Goal: Information Seeking & Learning: Learn about a topic

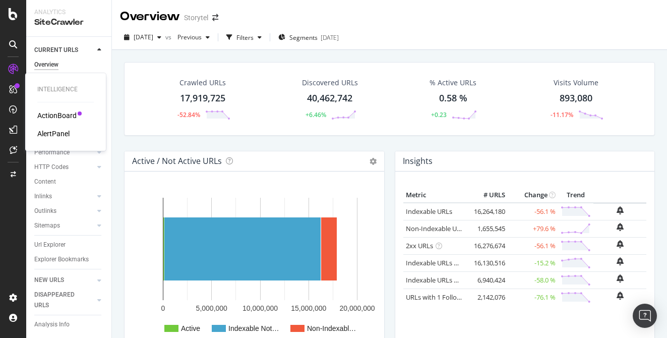
click at [56, 114] on div "ActionBoard" at bounding box center [56, 115] width 39 height 10
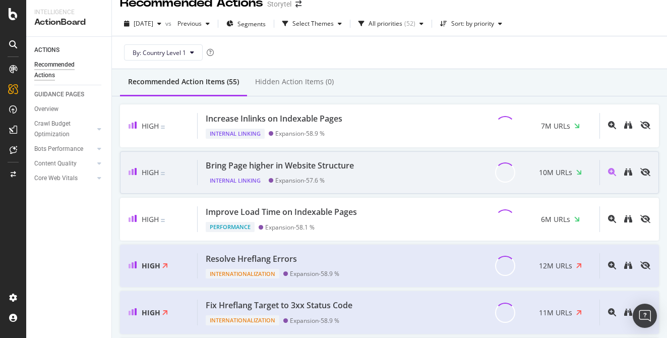
scroll to position [16, 0]
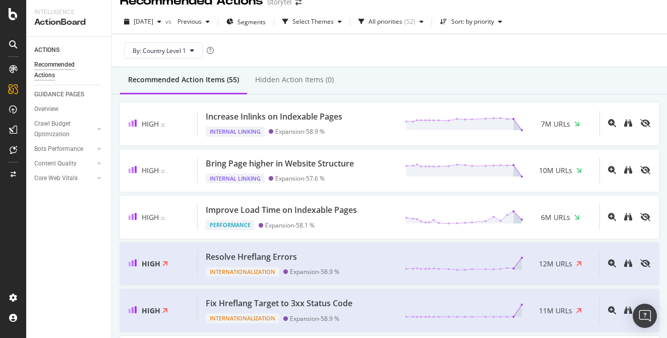
click at [374, 57] on div "By: Country Level 1" at bounding box center [389, 50] width 539 height 32
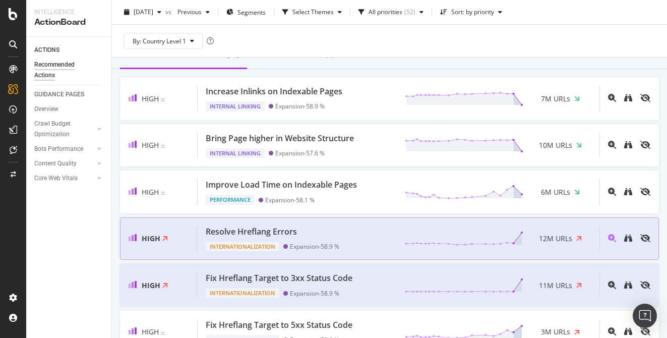
scroll to position [39, 0]
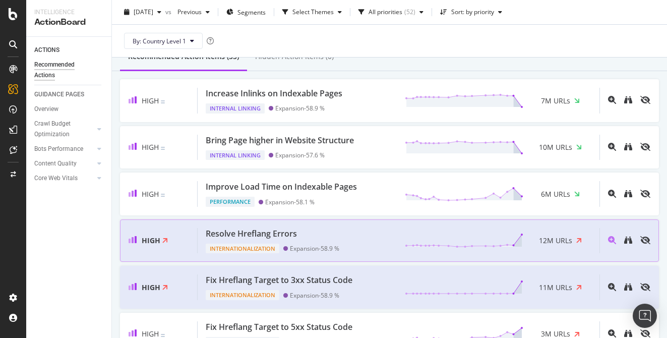
click at [361, 240] on div "Resolve Hreflang Errors Internationalization Expansion - 58.9 % 12M URLs" at bounding box center [399, 241] width 402 height 26
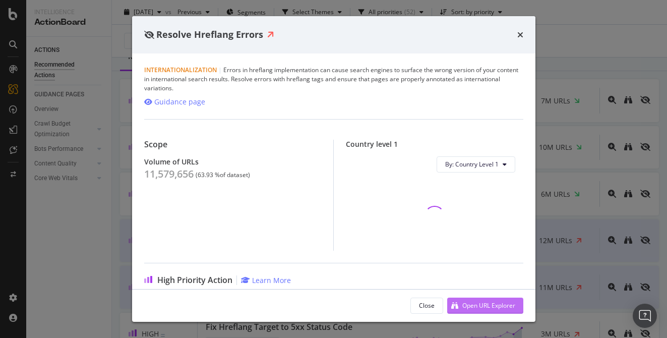
click at [480, 306] on div "Open URL Explorer" at bounding box center [489, 305] width 53 height 9
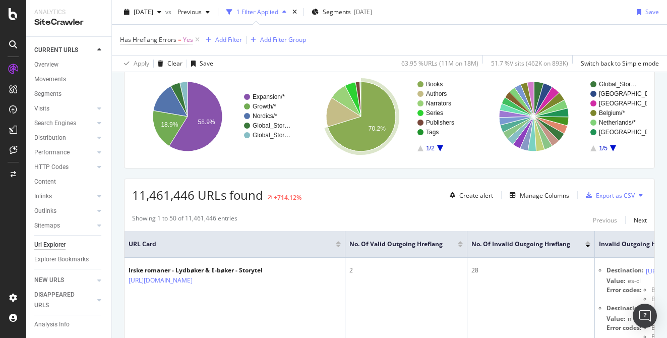
scroll to position [21, 0]
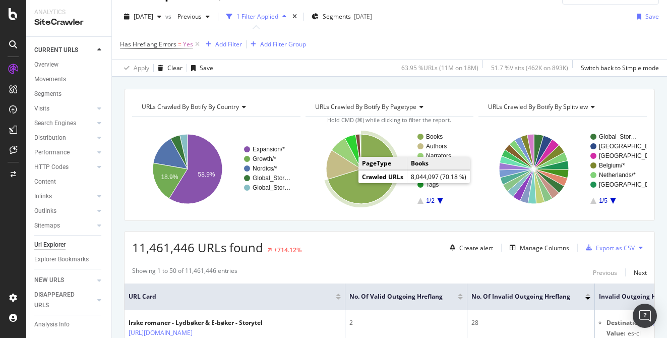
click at [351, 187] on icon "A chart." at bounding box center [362, 169] width 68 height 70
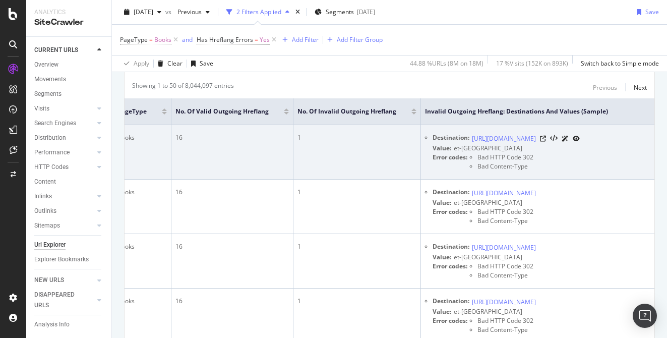
scroll to position [0, 280]
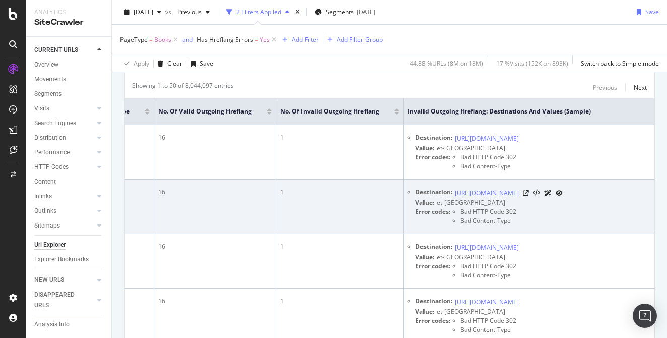
click at [397, 232] on td "1" at bounding box center [340, 207] width 128 height 54
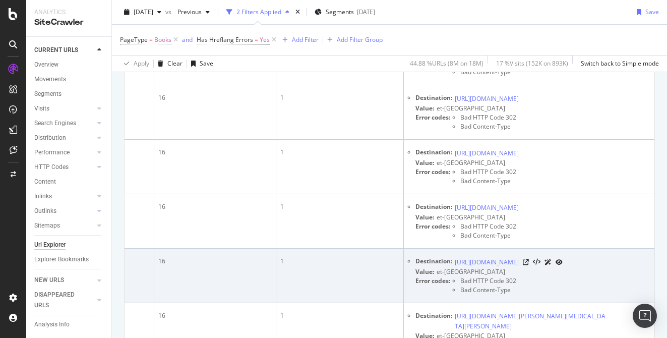
scroll to position [0, 0]
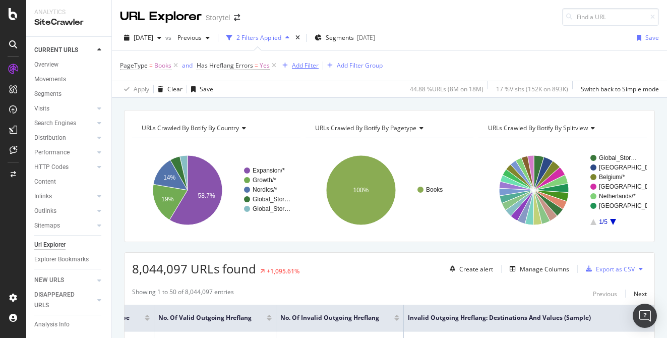
click at [305, 67] on div "Add Filter" at bounding box center [305, 65] width 27 height 9
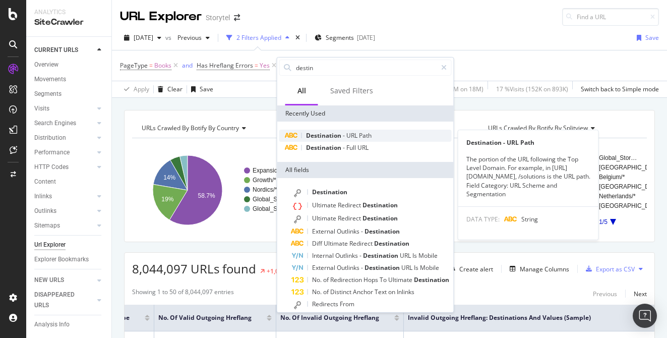
type input "destin"
click at [361, 138] on span "Path" at bounding box center [365, 135] width 13 height 9
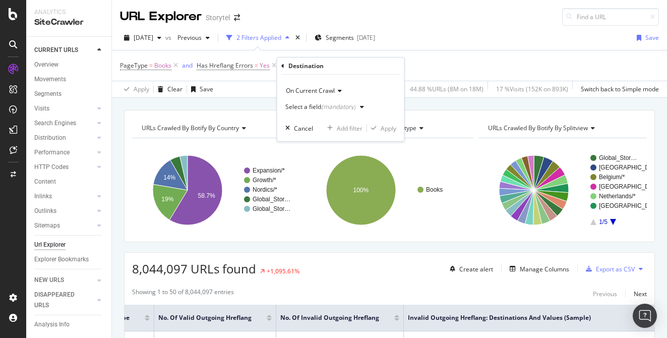
click at [331, 105] on div "(mandatory)" at bounding box center [338, 106] width 35 height 9
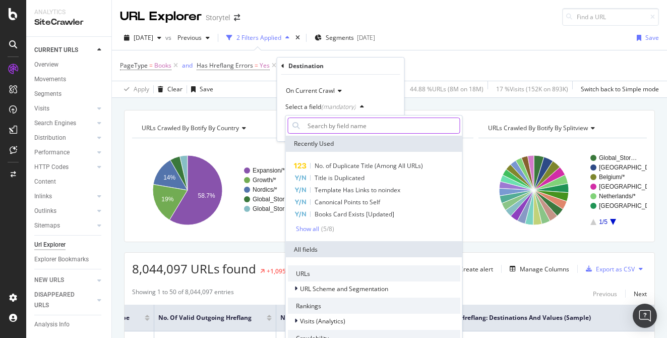
click at [338, 126] on input "text" at bounding box center [382, 126] width 156 height 16
click at [333, 107] on div "(mandatory)" at bounding box center [338, 106] width 35 height 9
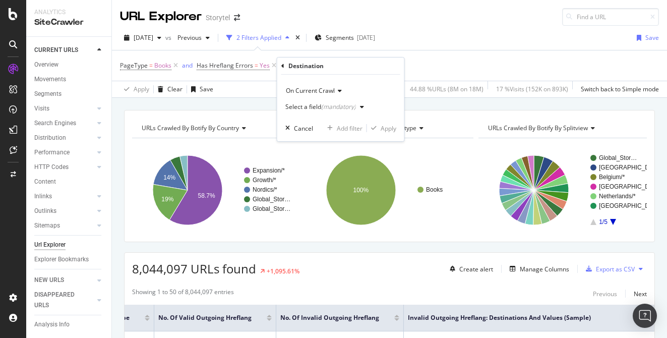
click at [341, 107] on div "(mandatory)" at bounding box center [338, 106] width 35 height 9
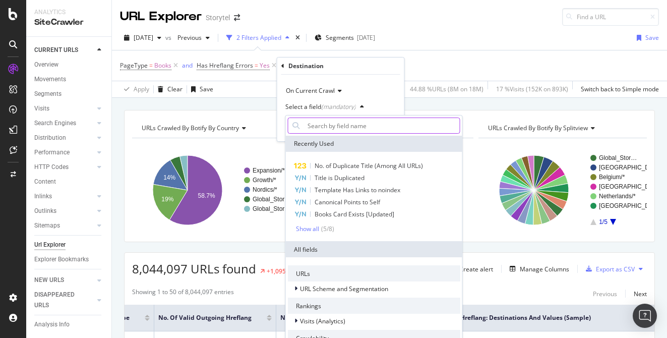
click at [341, 123] on input "text" at bounding box center [382, 126] width 156 height 16
click at [341, 125] on input "text" at bounding box center [382, 126] width 156 height 16
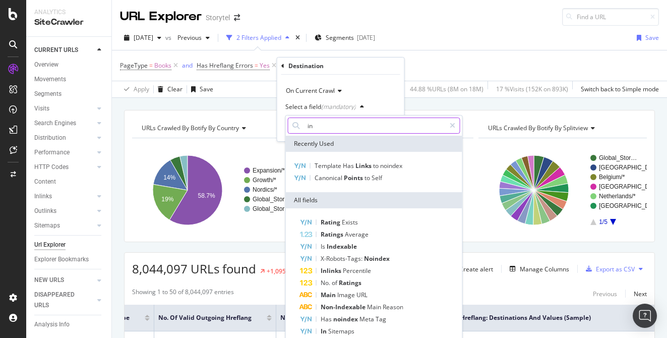
type input "i"
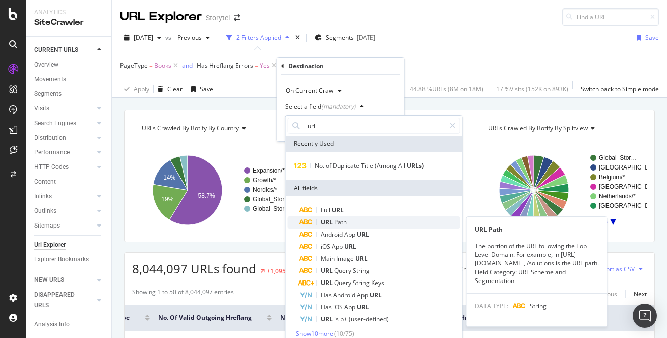
type input "url"
click at [352, 221] on div "URL Path" at bounding box center [380, 222] width 160 height 12
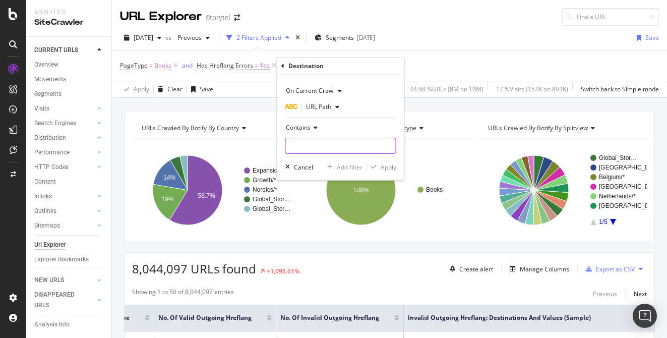
click at [326, 145] on input "text" at bounding box center [341, 146] width 110 height 16
click at [339, 146] on input ".com/ee/" at bounding box center [333, 146] width 95 height 16
type input ".com/ee/"
click at [392, 167] on div "Apply" at bounding box center [389, 167] width 16 height 9
